Goal: Find specific page/section: Find specific page/section

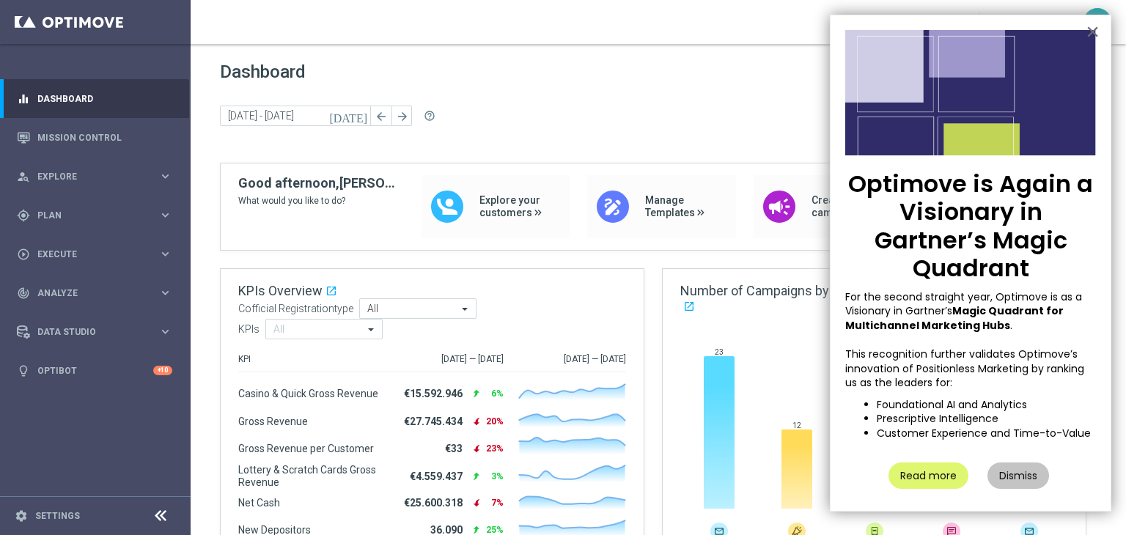
click at [1092, 33] on button "×" at bounding box center [1093, 31] width 14 height 23
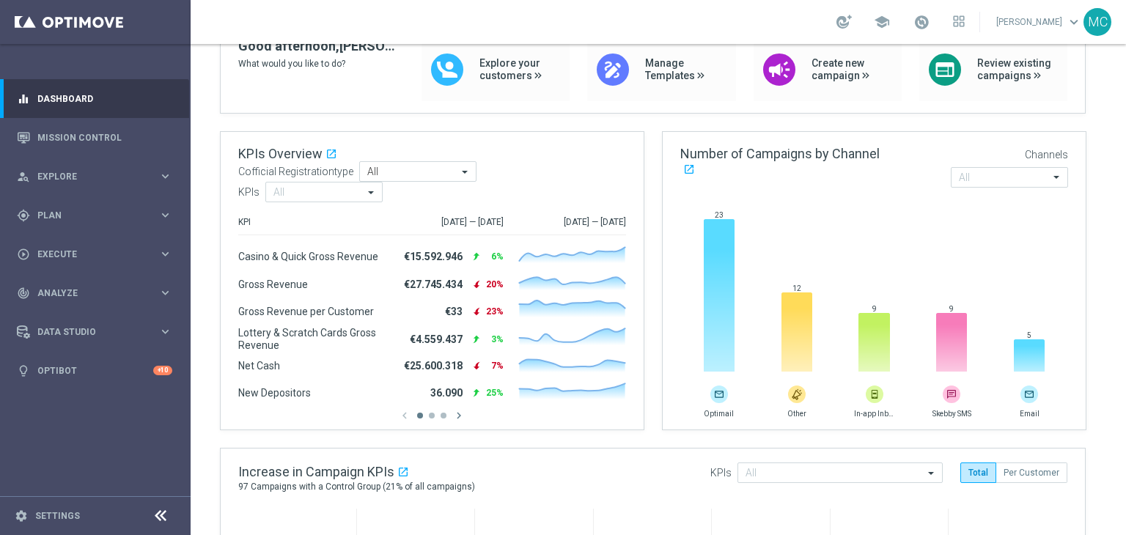
scroll to position [132, 0]
